Goal: Task Accomplishment & Management: Complete application form

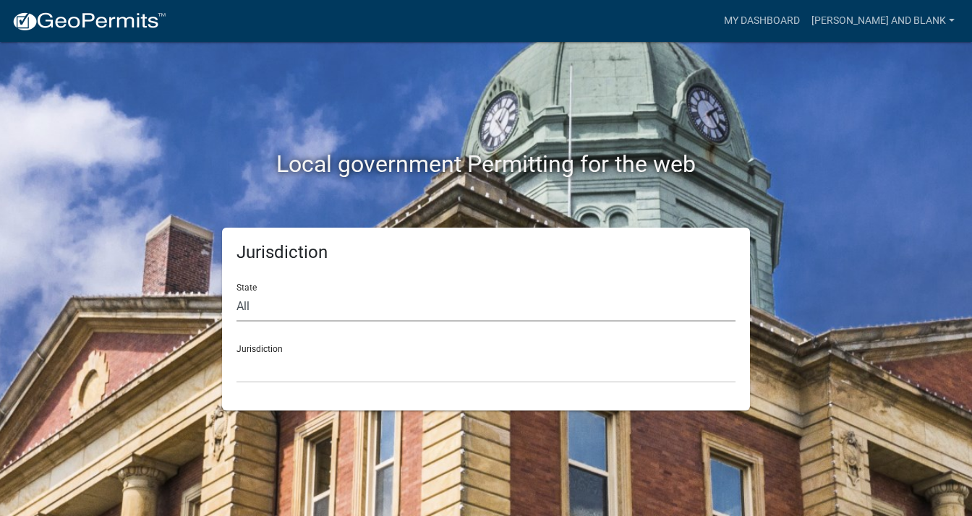
click at [343, 305] on select "All [US_STATE] [US_STATE] [US_STATE] [US_STATE] [US_STATE] [US_STATE] [US_STATE…" at bounding box center [486, 307] width 499 height 30
select select "[US_STATE]"
click at [237, 292] on select "All [US_STATE] [US_STATE] [US_STATE] [US_STATE] [US_STATE] [US_STATE] [US_STATE…" at bounding box center [486, 307] width 499 height 30
click at [298, 340] on div "Jurisdiction City of [GEOGRAPHIC_DATA], [US_STATE] City of [GEOGRAPHIC_DATA], […" at bounding box center [486, 358] width 499 height 50
click at [297, 344] on div "Jurisdiction City of [GEOGRAPHIC_DATA], [US_STATE] City of [GEOGRAPHIC_DATA], […" at bounding box center [486, 358] width 499 height 50
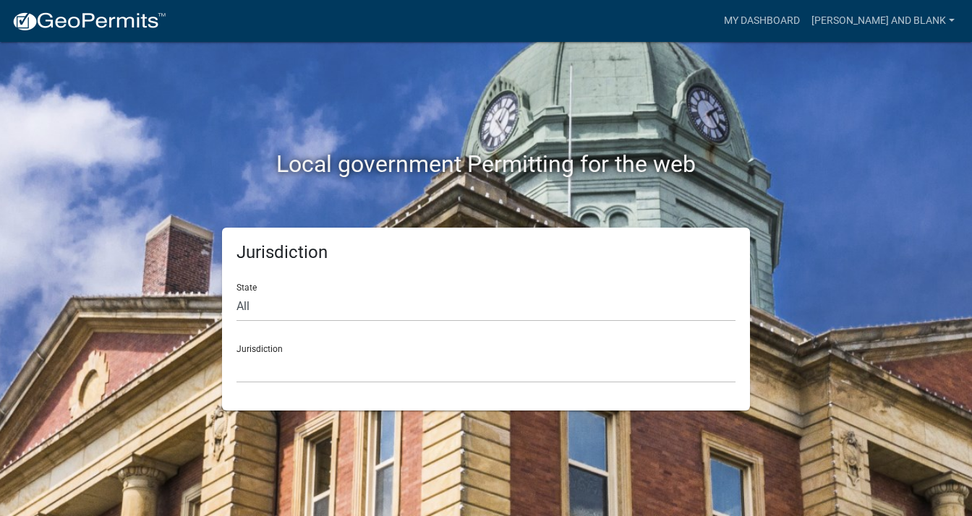
click at [270, 348] on div "Jurisdiction City of [GEOGRAPHIC_DATA], [US_STATE] City of [GEOGRAPHIC_DATA], […" at bounding box center [486, 358] width 499 height 50
click at [260, 357] on select "City of [GEOGRAPHIC_DATA], [US_STATE] City of [GEOGRAPHIC_DATA], [US_STATE] Cit…" at bounding box center [486, 369] width 499 height 30
click at [41, 150] on div "Local government Permitting for the web Jurisdiction State All [US_STATE] [US_S…" at bounding box center [486, 258] width 972 height 516
click at [285, 357] on select "City of [GEOGRAPHIC_DATA], [US_STATE] City of [GEOGRAPHIC_DATA], [US_STATE] Cit…" at bounding box center [486, 369] width 499 height 30
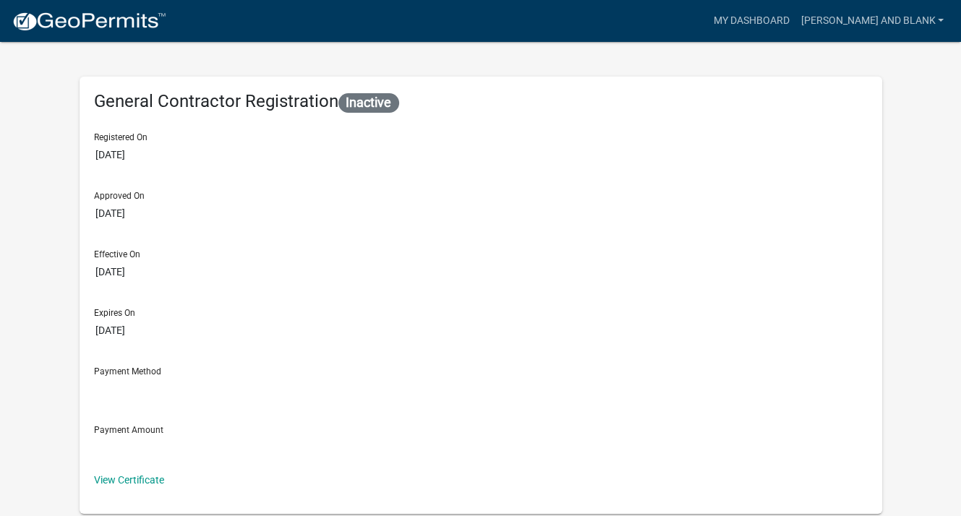
type input "10/07/2026"
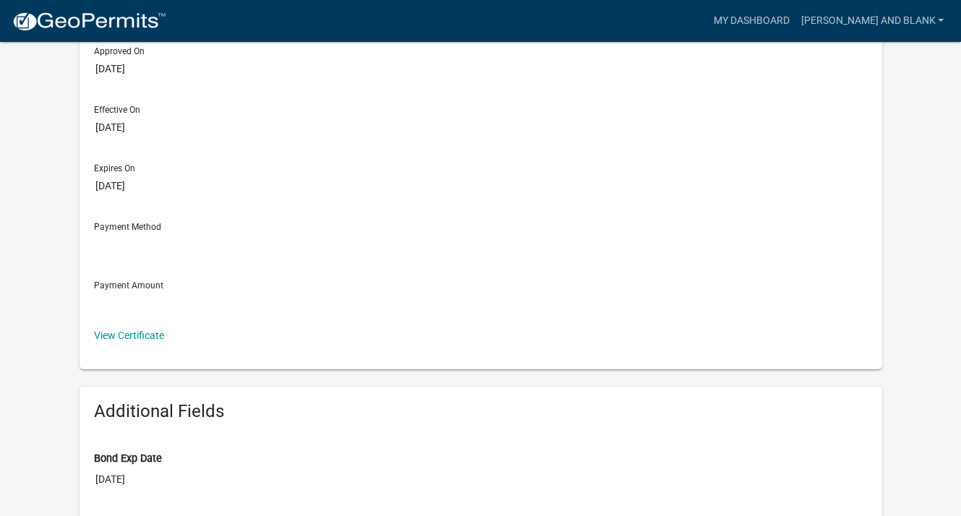
scroll to position [72, 0]
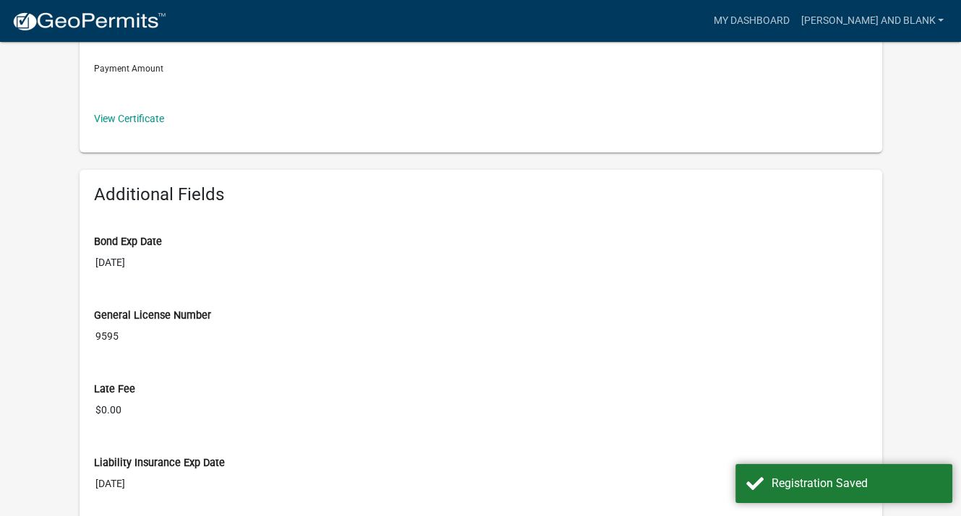
scroll to position [506, 0]
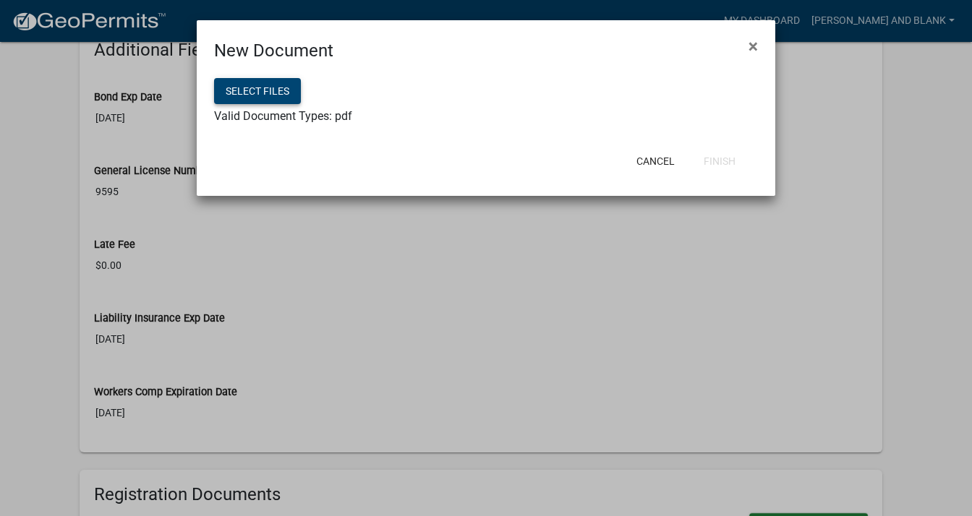
click at [258, 94] on button "Select files" at bounding box center [257, 91] width 87 height 26
click at [715, 161] on button "Finish" at bounding box center [719, 161] width 55 height 26
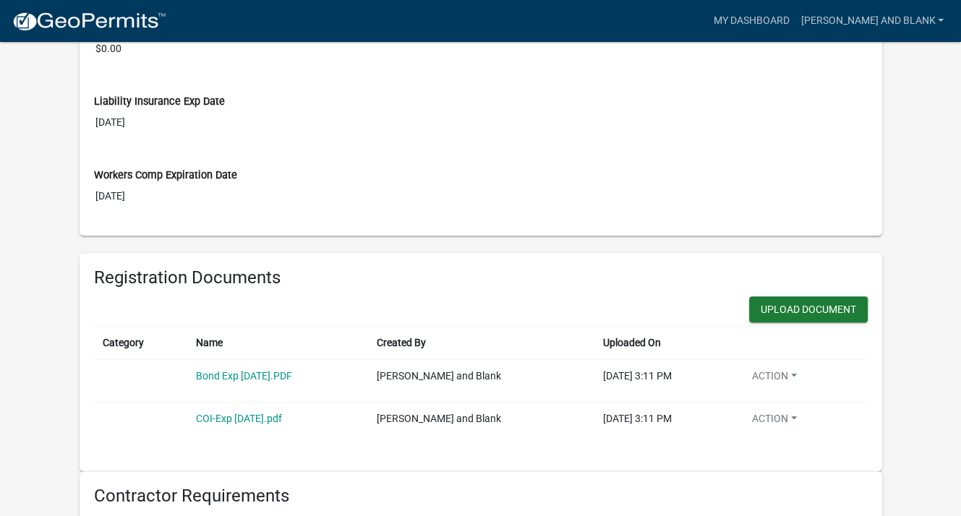
scroll to position [868, 0]
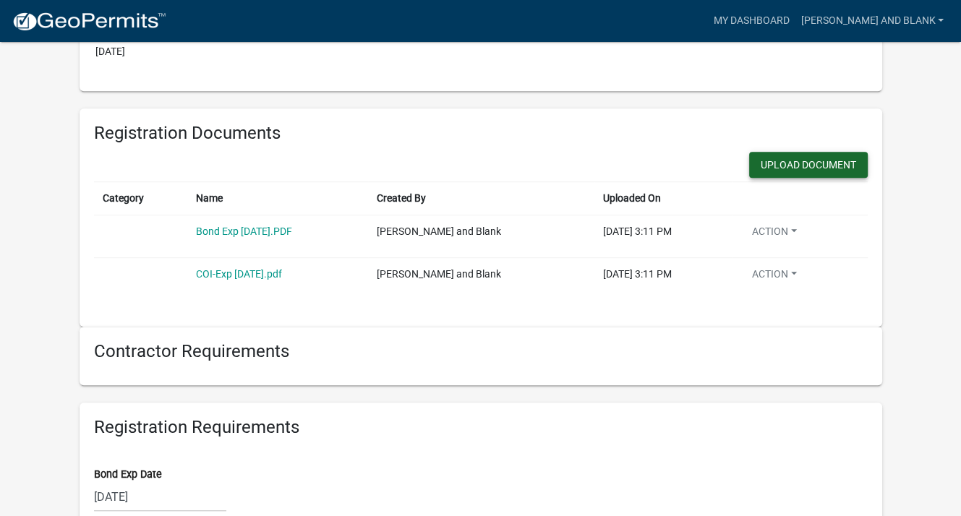
click at [749, 165] on button "Upload Document" at bounding box center [808, 165] width 119 height 26
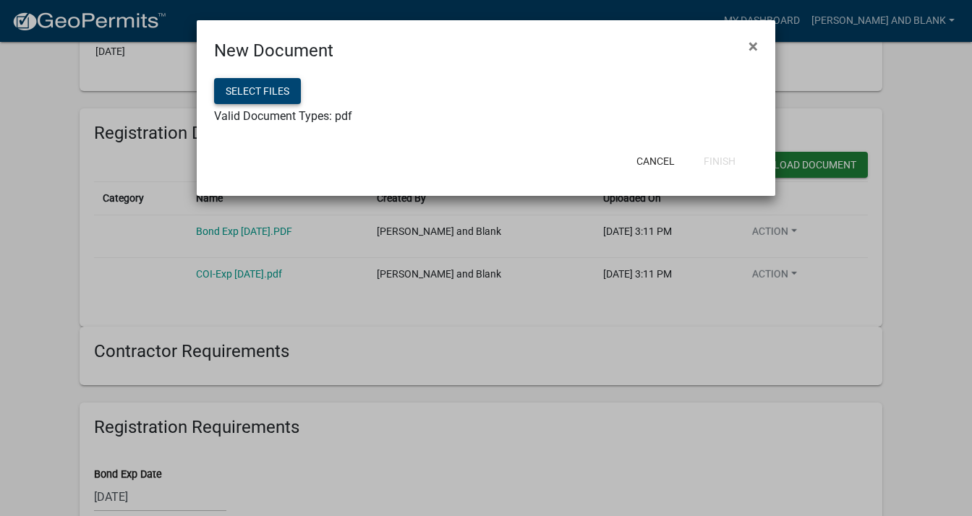
click at [260, 85] on button "Select files" at bounding box center [257, 91] width 87 height 26
click at [715, 157] on button "Finish" at bounding box center [719, 161] width 55 height 26
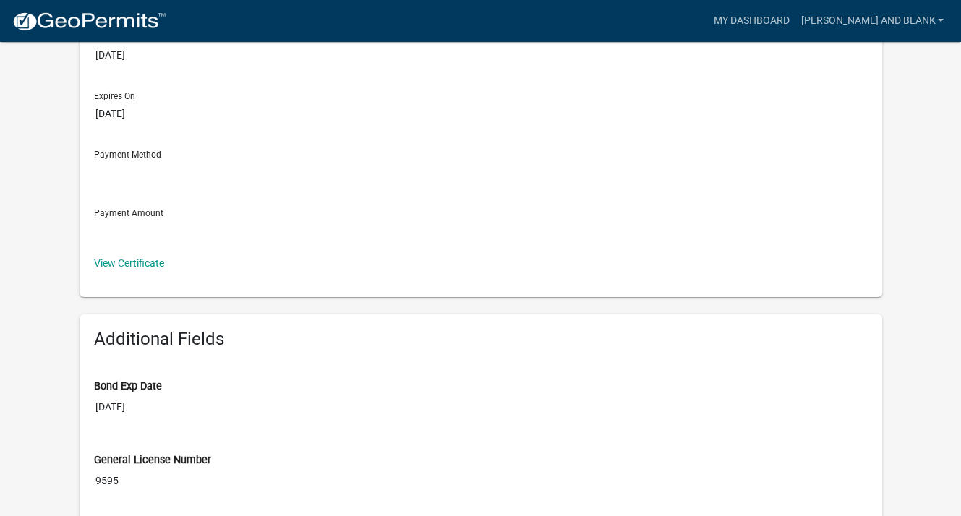
scroll to position [72, 0]
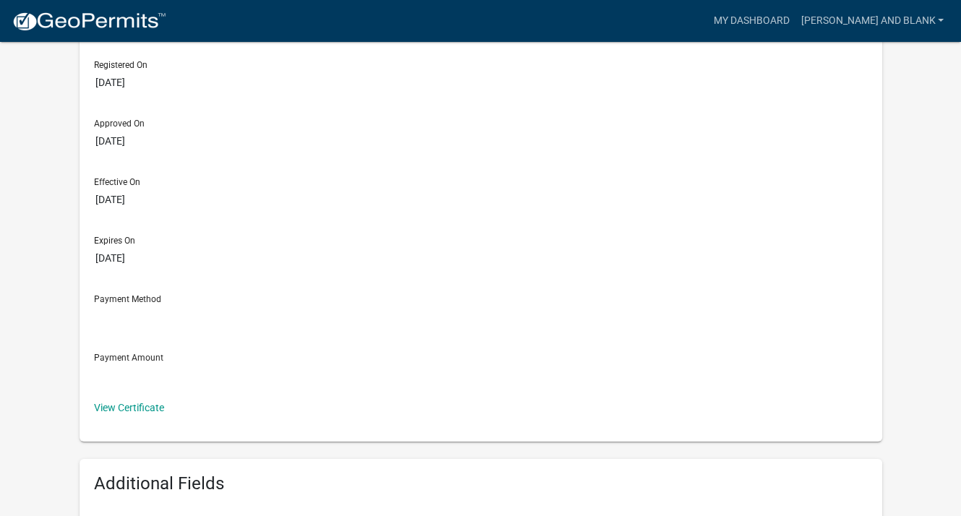
type input "10/07/2026"
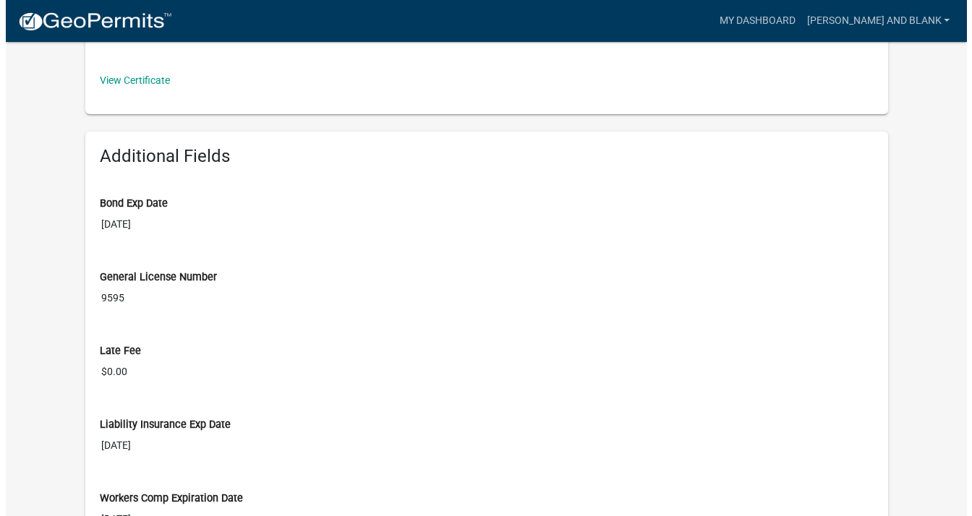
scroll to position [0, 0]
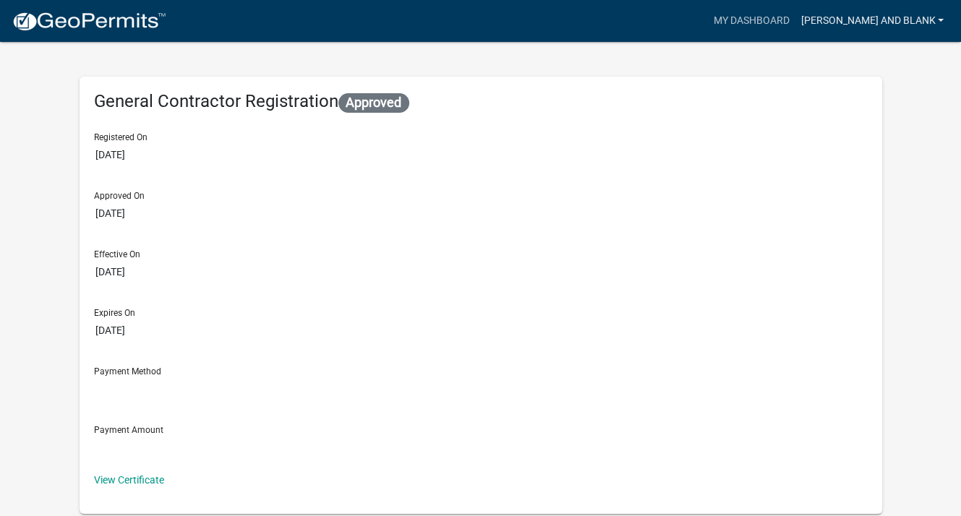
click at [942, 16] on link "[PERSON_NAME] and Blank" at bounding box center [872, 20] width 155 height 27
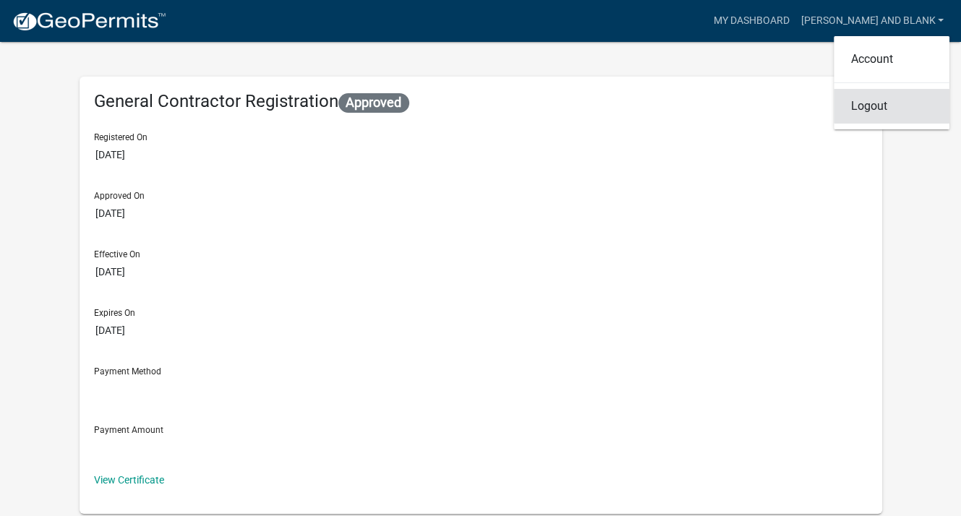
click at [871, 106] on link "Logout" at bounding box center [892, 106] width 116 height 35
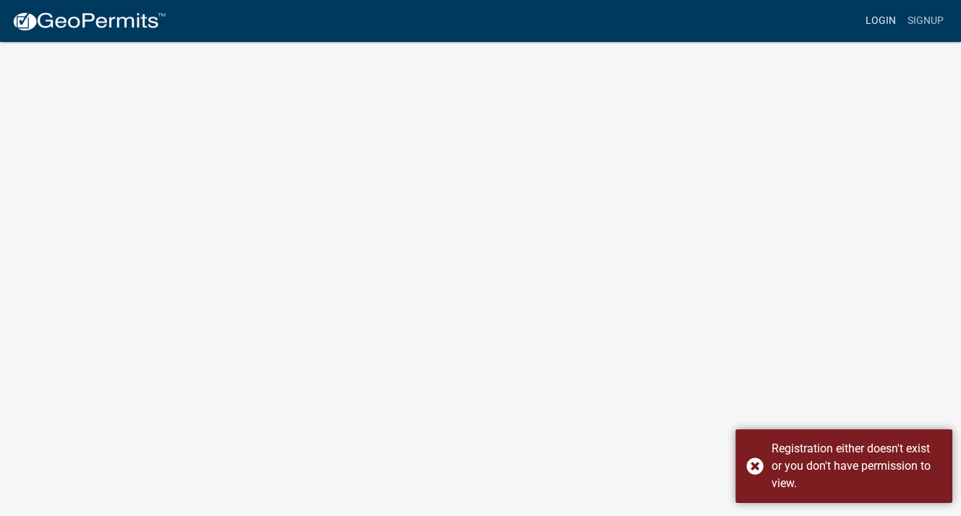
click at [883, 16] on link "Login" at bounding box center [881, 20] width 42 height 27
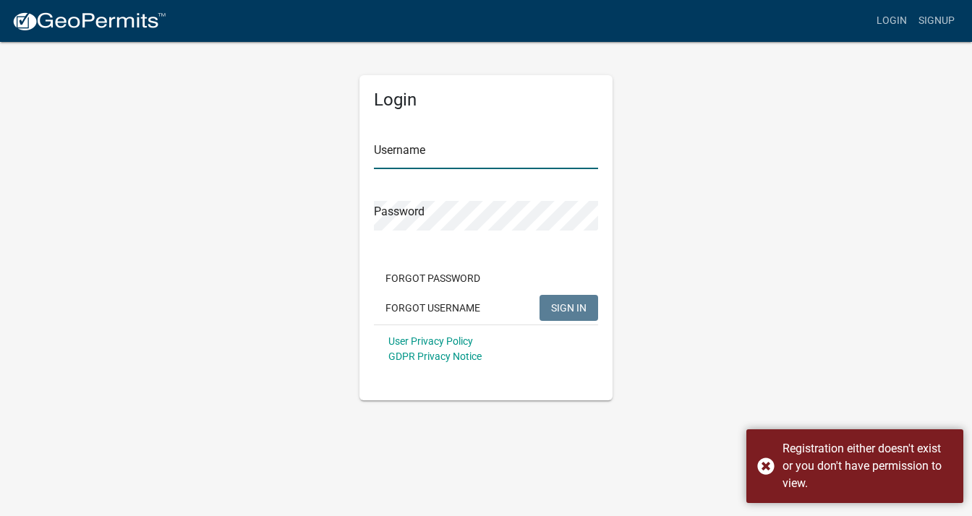
type input "[PERSON_NAME] and Blank"
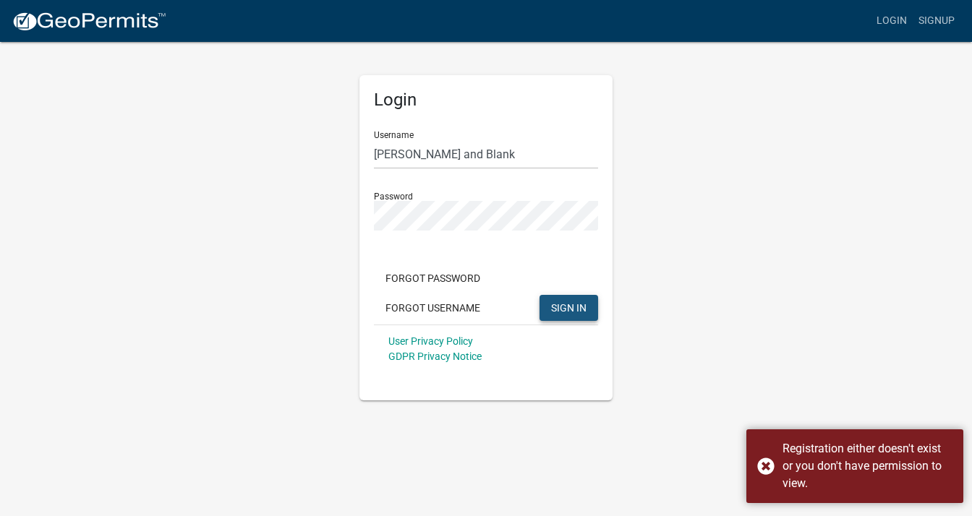
click at [570, 306] on span "SIGN IN" at bounding box center [568, 308] width 35 height 12
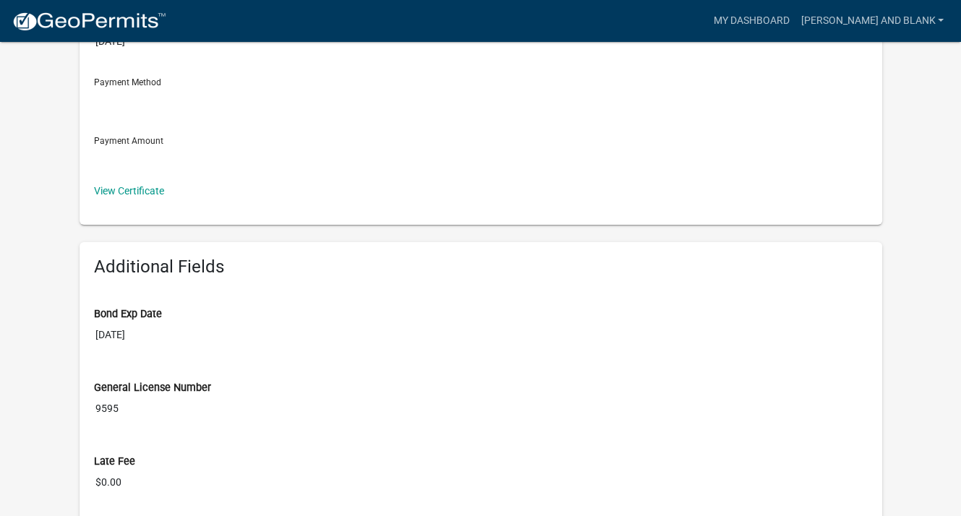
scroll to position [434, 0]
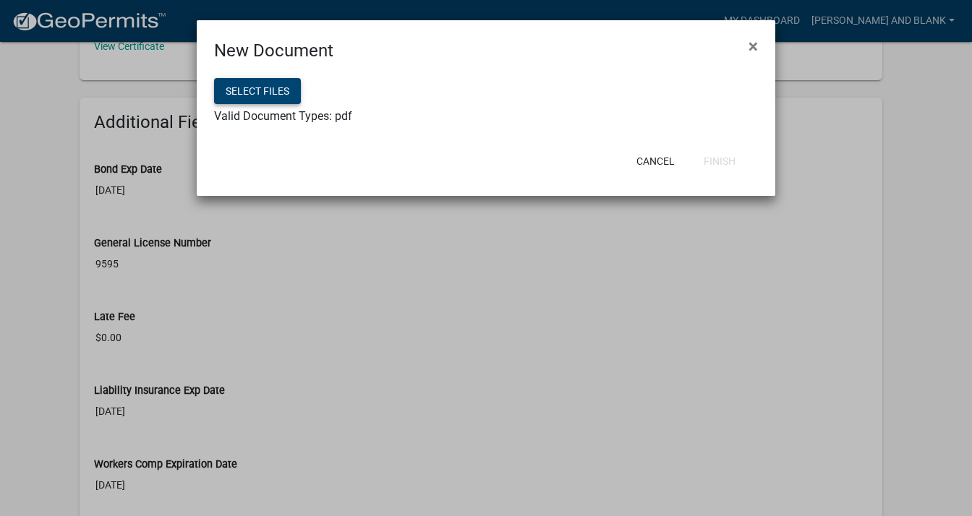
click at [263, 90] on button "Select files" at bounding box center [257, 91] width 87 height 26
click at [705, 157] on button "Finish" at bounding box center [719, 161] width 55 height 26
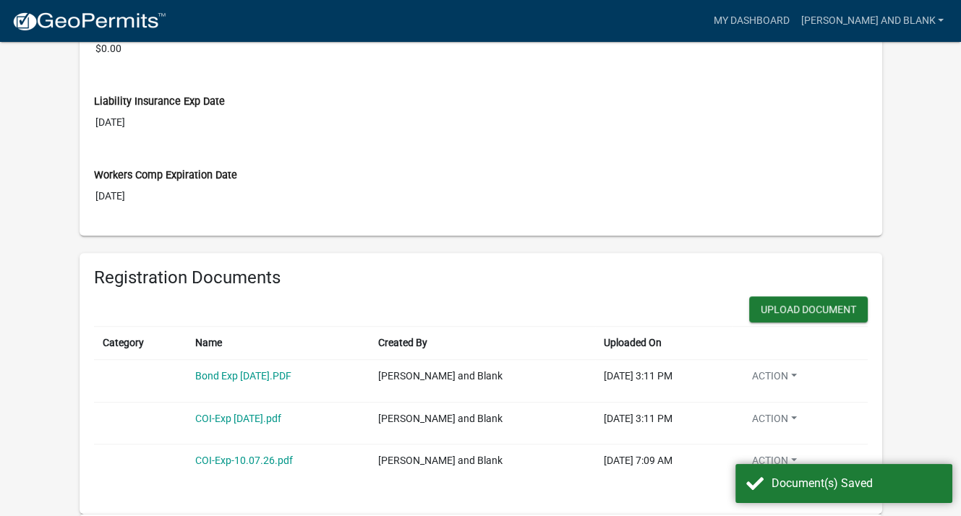
scroll to position [796, 0]
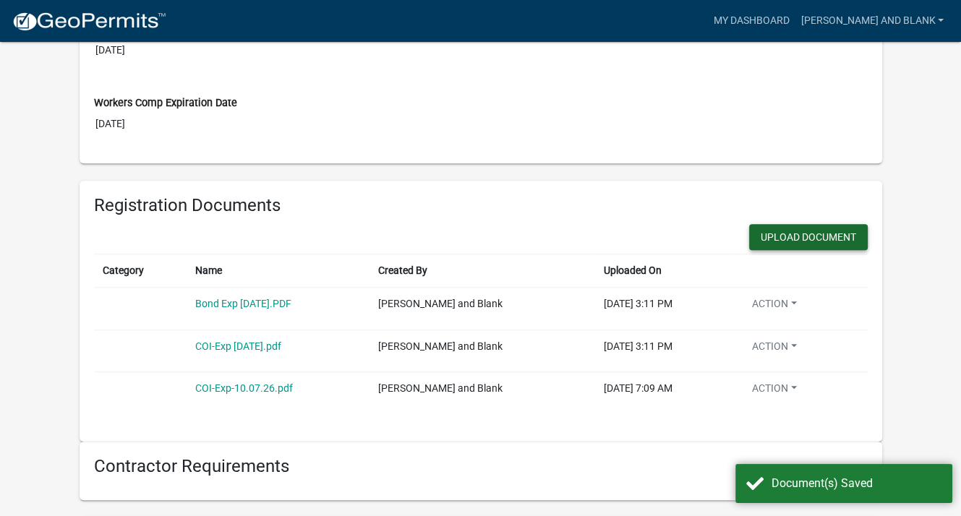
click at [749, 237] on button "Upload Document" at bounding box center [808, 237] width 119 height 26
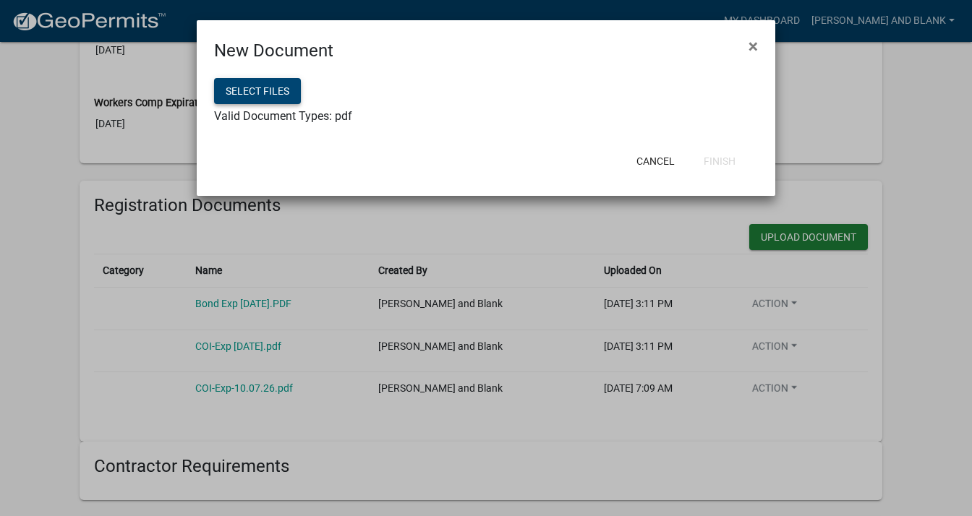
click at [260, 85] on button "Select files" at bounding box center [257, 91] width 87 height 26
click at [728, 160] on button "Finish" at bounding box center [719, 161] width 55 height 26
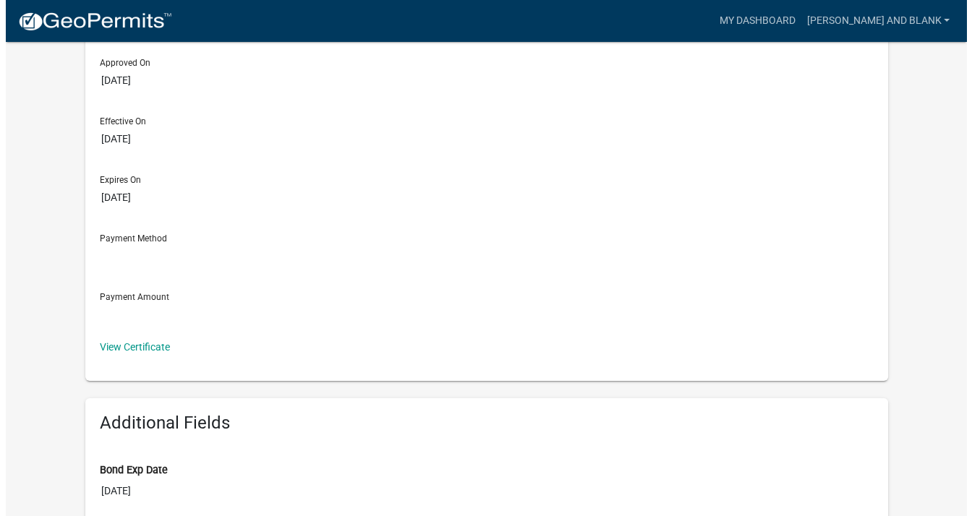
scroll to position [0, 0]
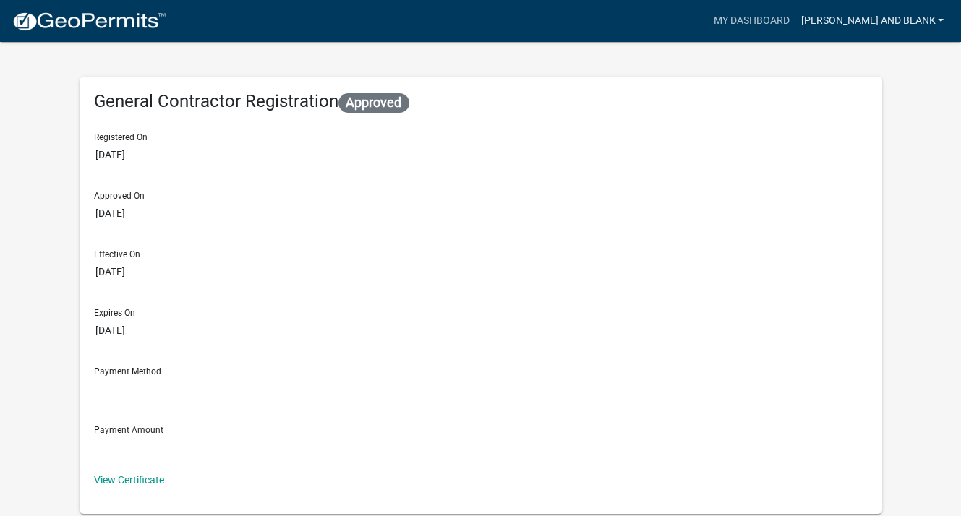
click at [939, 18] on link "[PERSON_NAME] and Blank" at bounding box center [872, 20] width 155 height 27
click at [885, 109] on link "Logout" at bounding box center [892, 106] width 116 height 35
